Goal: Check status: Check status

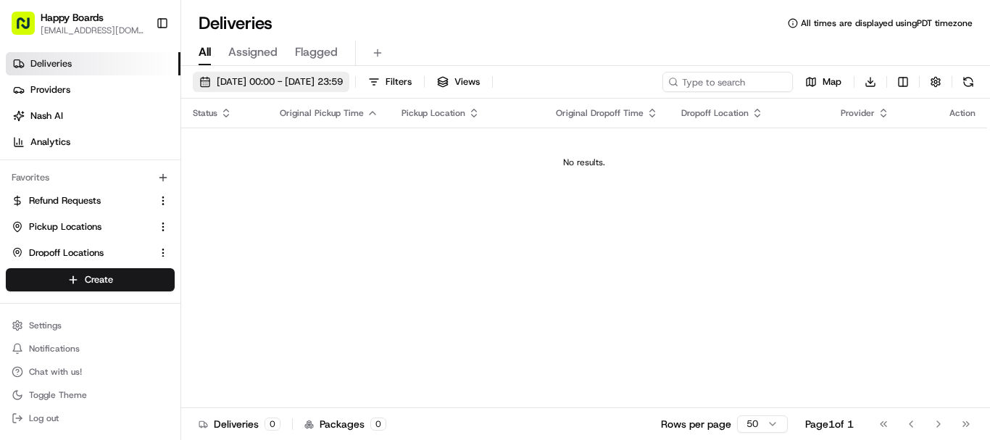
click at [343, 81] on span "[DATE] 00:00 - [DATE] 23:59" at bounding box center [280, 81] width 126 height 13
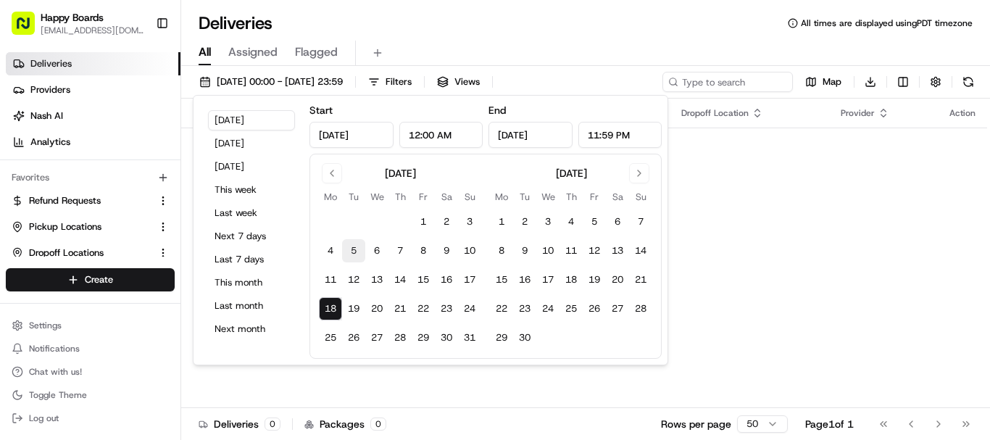
click at [351, 254] on button "5" at bounding box center [353, 250] width 23 height 23
type input "[DATE]"
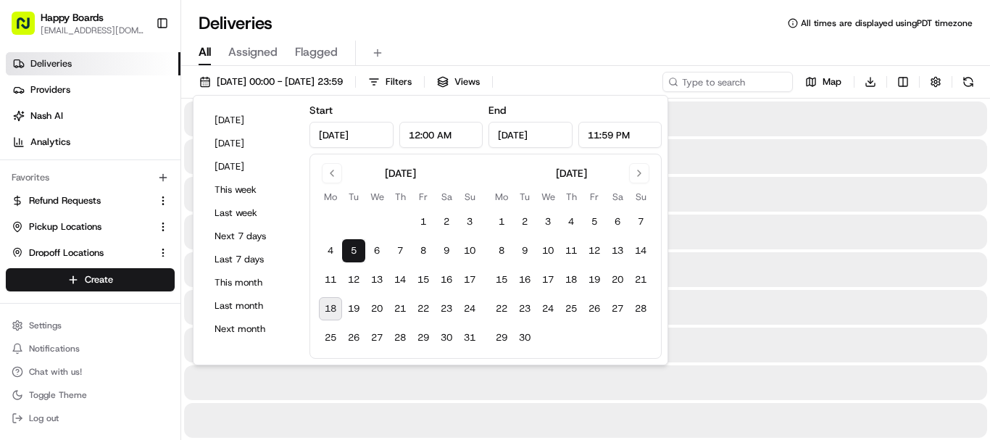
click at [351, 254] on button "5" at bounding box center [353, 250] width 23 height 23
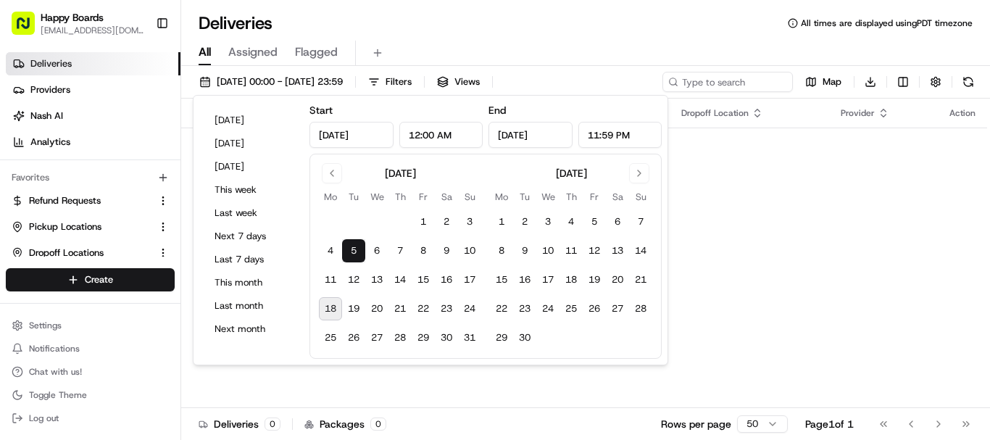
click at [592, 25] on div "Deliveries All times are displayed using PDT timezone" at bounding box center [585, 23] width 809 height 23
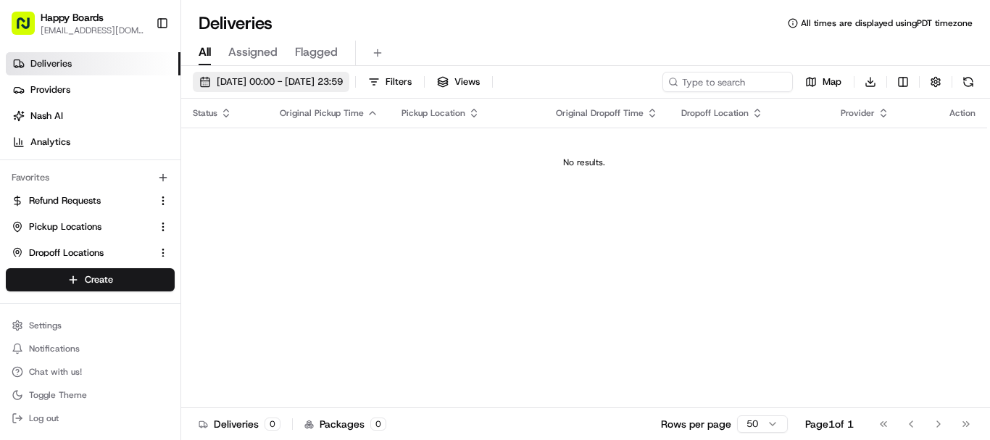
click at [343, 78] on span "[DATE] 00:00 - [DATE] 23:59" at bounding box center [280, 81] width 126 height 13
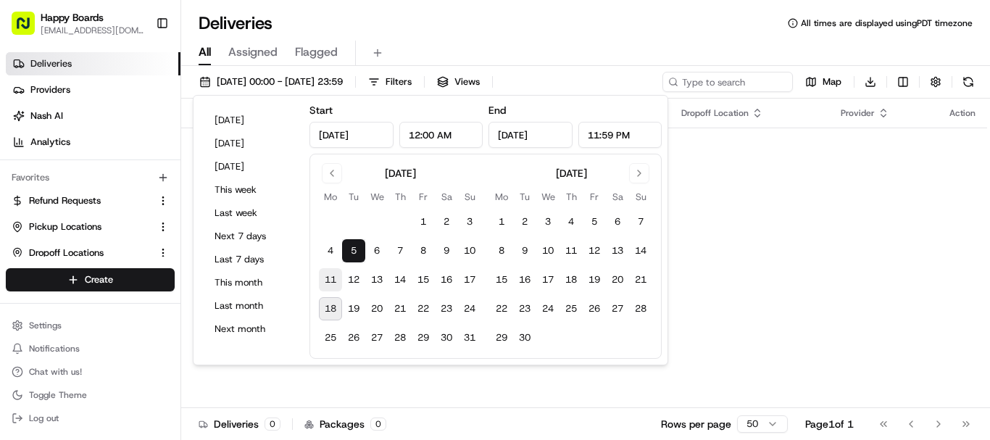
click at [333, 280] on button "11" at bounding box center [330, 279] width 23 height 23
type input "[DATE]"
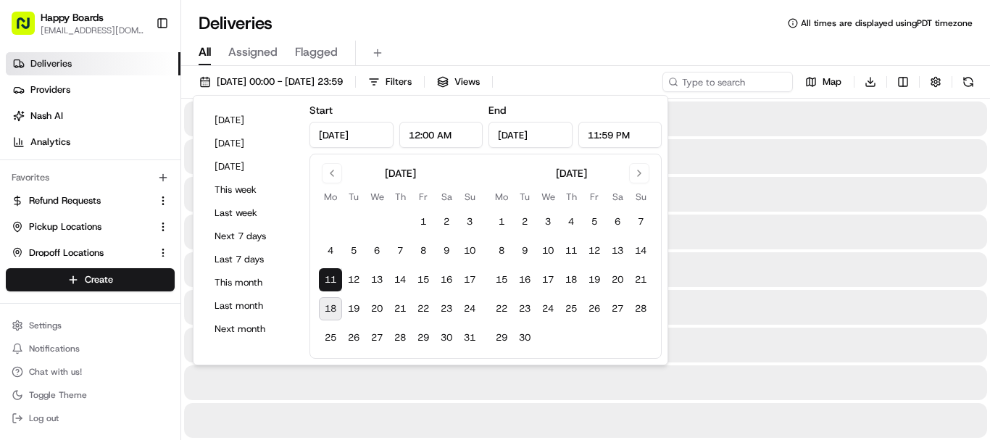
click at [333, 280] on button "11" at bounding box center [330, 279] width 23 height 23
click at [559, 46] on div "All Assigned Flagged" at bounding box center [585, 53] width 809 height 25
